Goal: Task Accomplishment & Management: Manage account settings

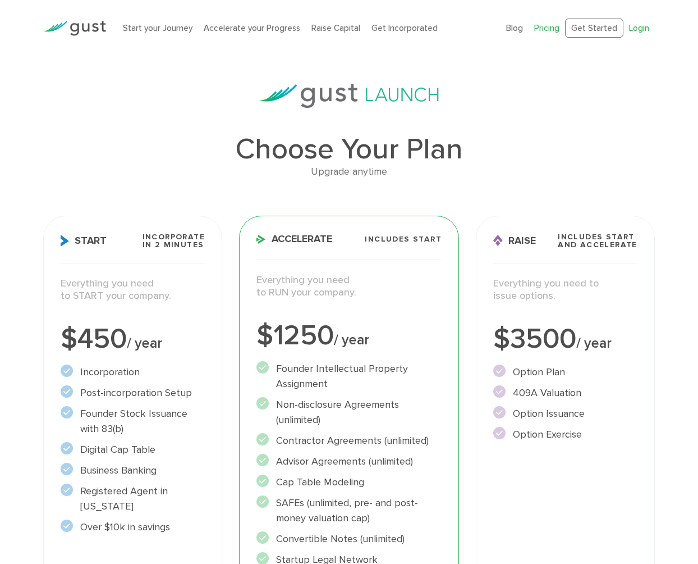
click at [641, 28] on link "Login" at bounding box center [639, 28] width 20 height 10
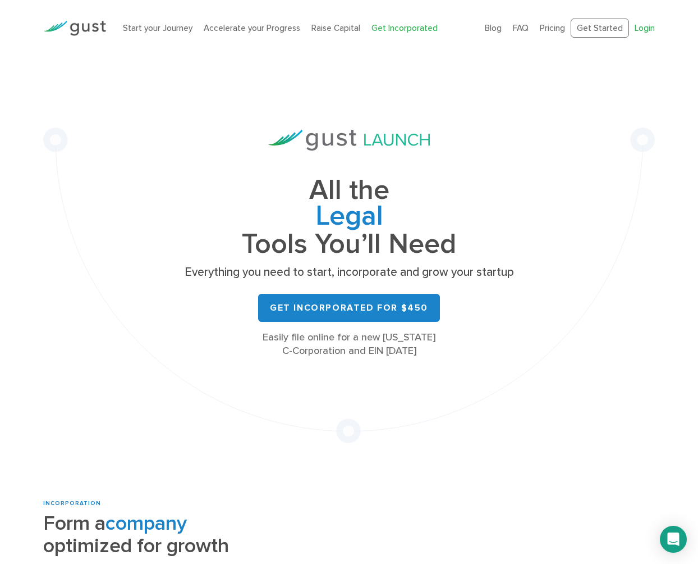
click at [641, 23] on link "Login" at bounding box center [645, 28] width 20 height 10
click at [660, 56] on div "Start your Journey Accelerate your Progress Raise Capital Get Incorporated Blog…" at bounding box center [349, 28] width 629 height 56
click at [650, 29] on link "Login" at bounding box center [645, 28] width 20 height 10
click at [647, 26] on link "Login" at bounding box center [645, 28] width 20 height 10
